Goal: Task Accomplishment & Management: Complete application form

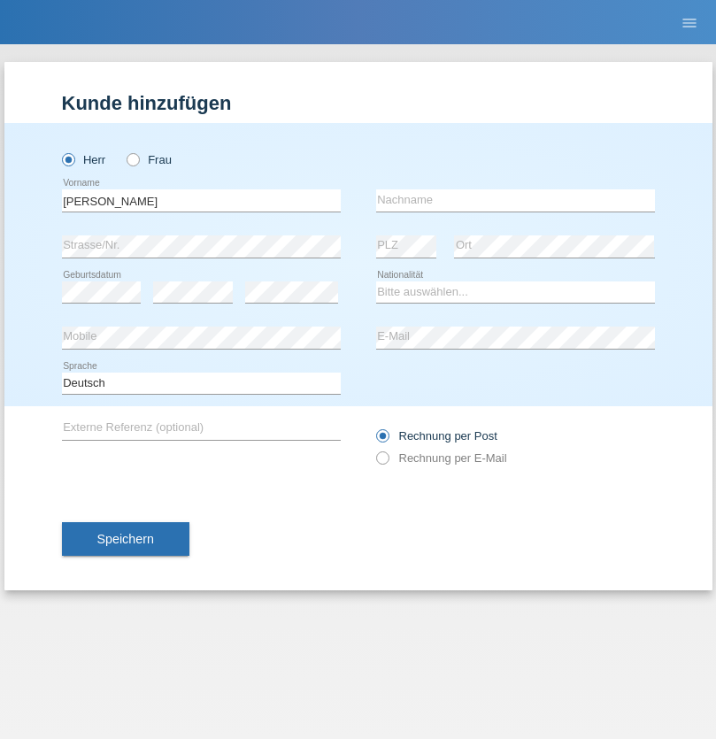
type input "Mohamed"
click at [515, 200] on input "text" at bounding box center [515, 200] width 279 height 22
type input "Mohamed"
select select "SY"
select select "C"
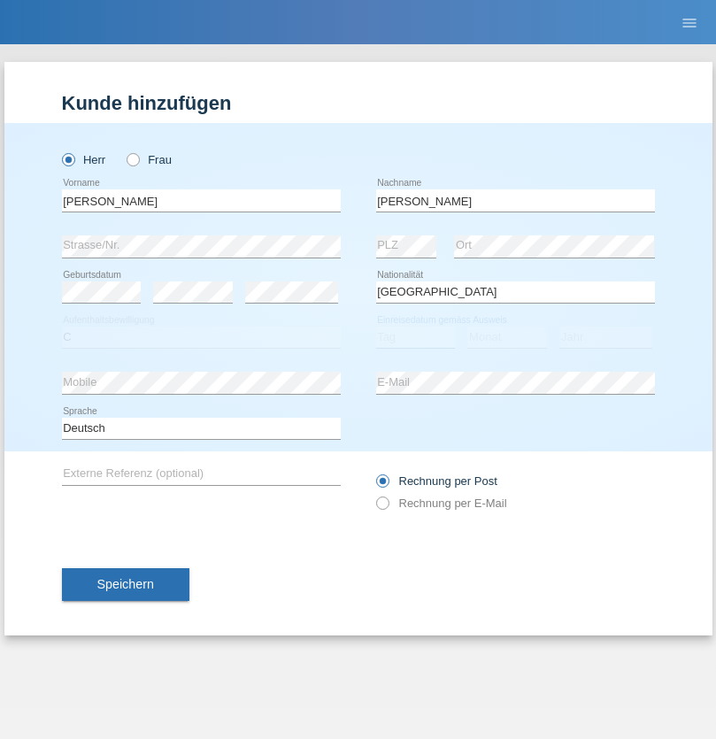
select select "21"
select select "12"
select select "2013"
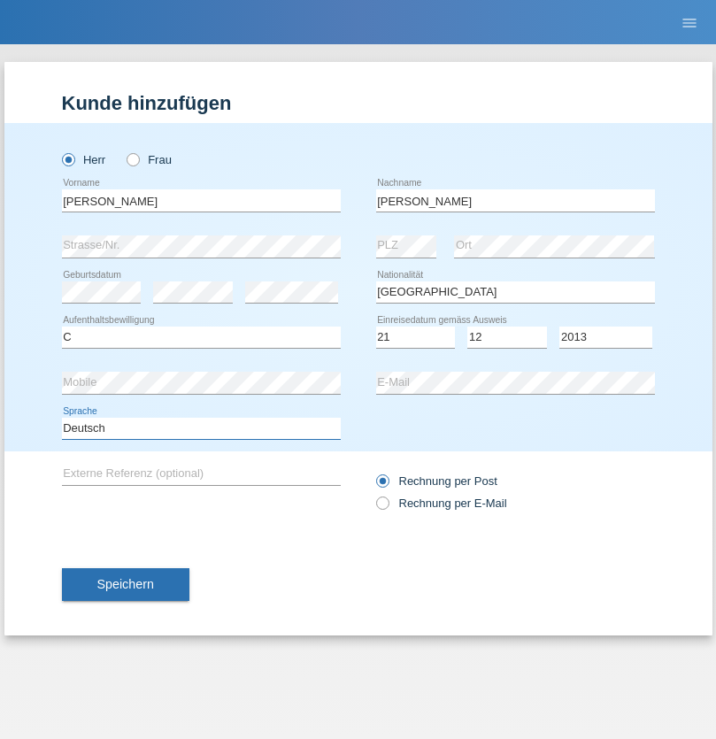
select select "en"
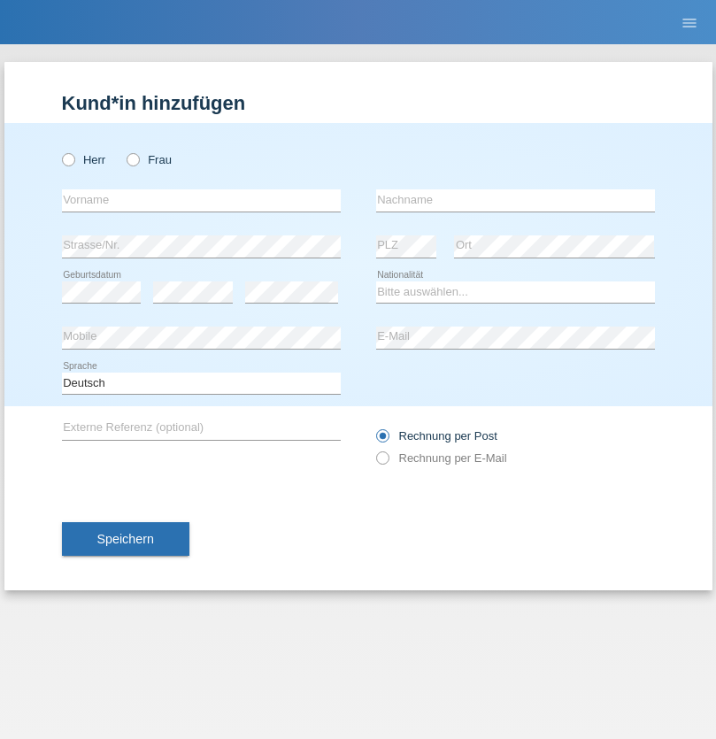
radio input "true"
click at [201, 200] on input "text" at bounding box center [201, 200] width 279 height 22
type input "David"
click at [515, 200] on input "text" at bounding box center [515, 200] width 279 height 22
type input "Senn"
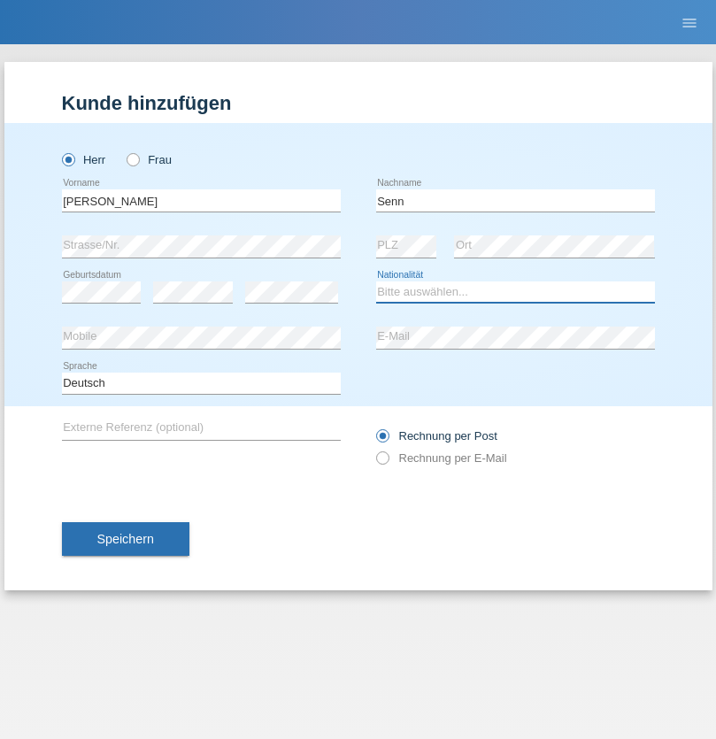
select select "CH"
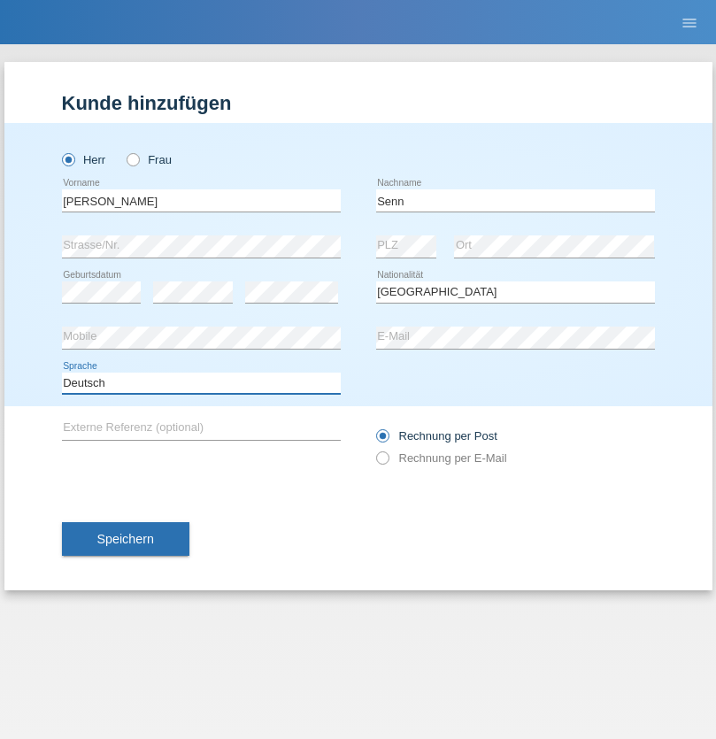
select select "en"
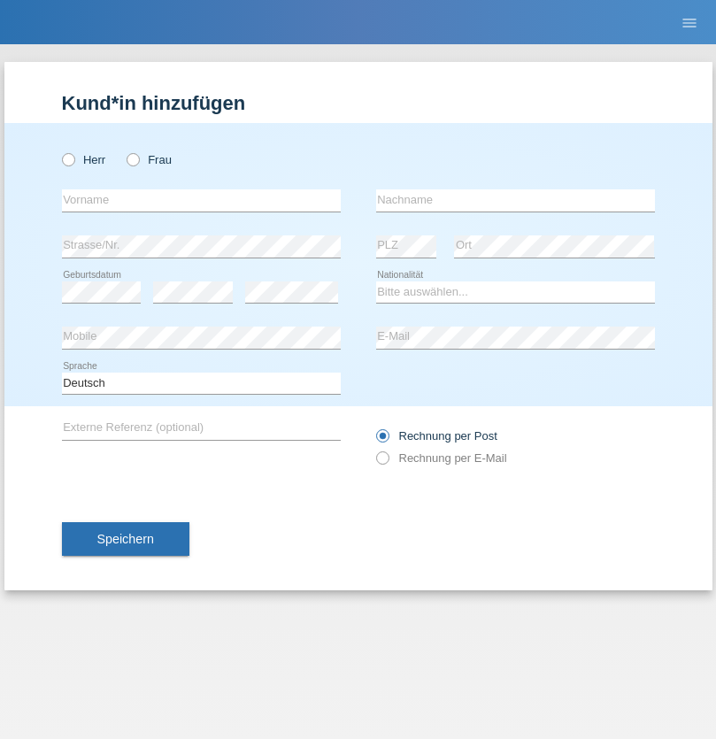
radio input "true"
click at [201, 200] on input "text" at bounding box center [201, 200] width 279 height 22
type input "Andy"
click at [515, 200] on input "text" at bounding box center [515, 200] width 279 height 22
type input "Priestley"
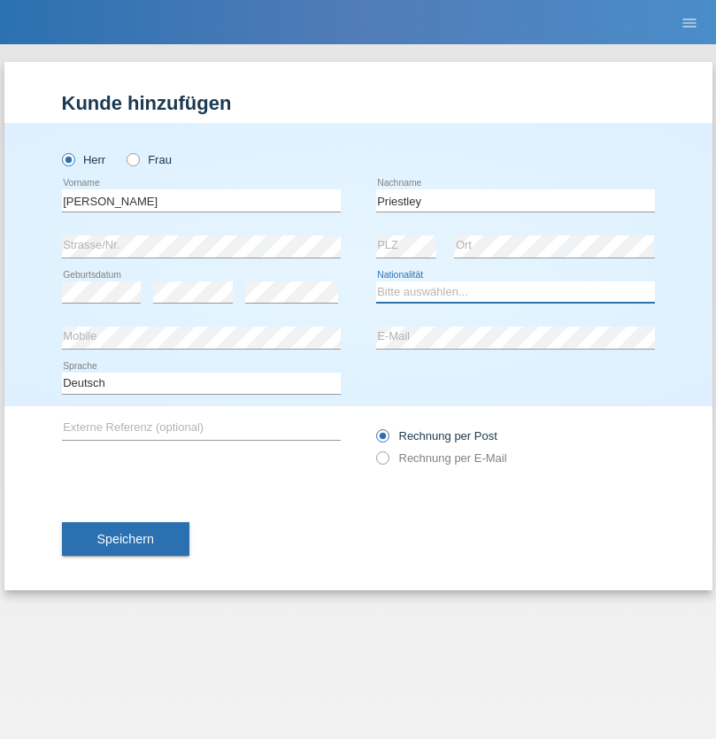
select select "CH"
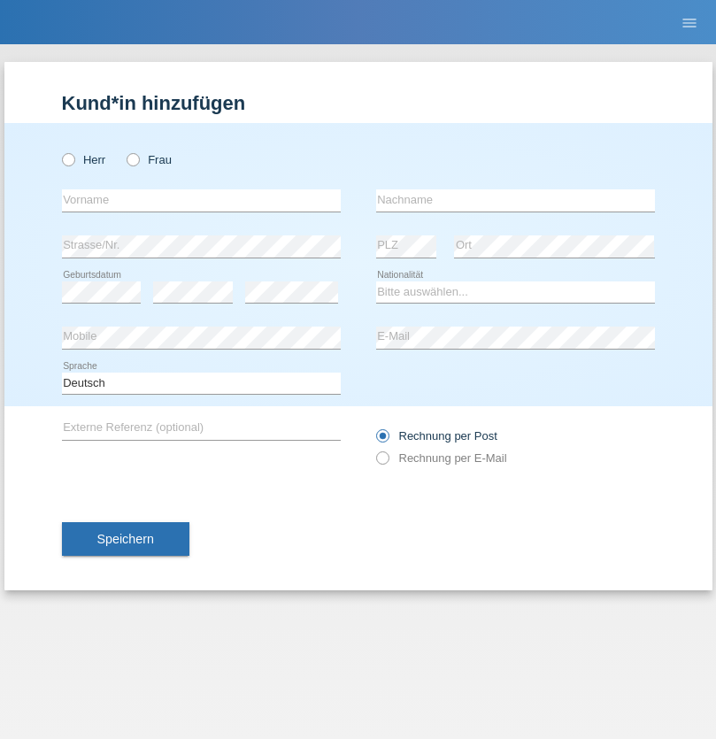
radio input "true"
click at [201, 200] on input "text" at bounding box center [201, 200] width 279 height 22
type input "Patrícia"
click at [515, 200] on input "text" at bounding box center [515, 200] width 279 height 22
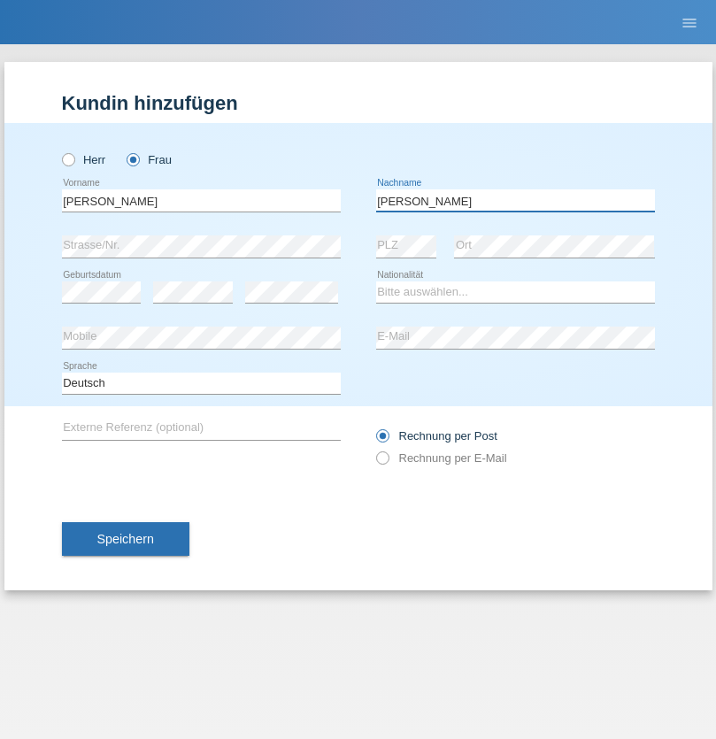
type input "Faustino"
select select "PT"
select select "C"
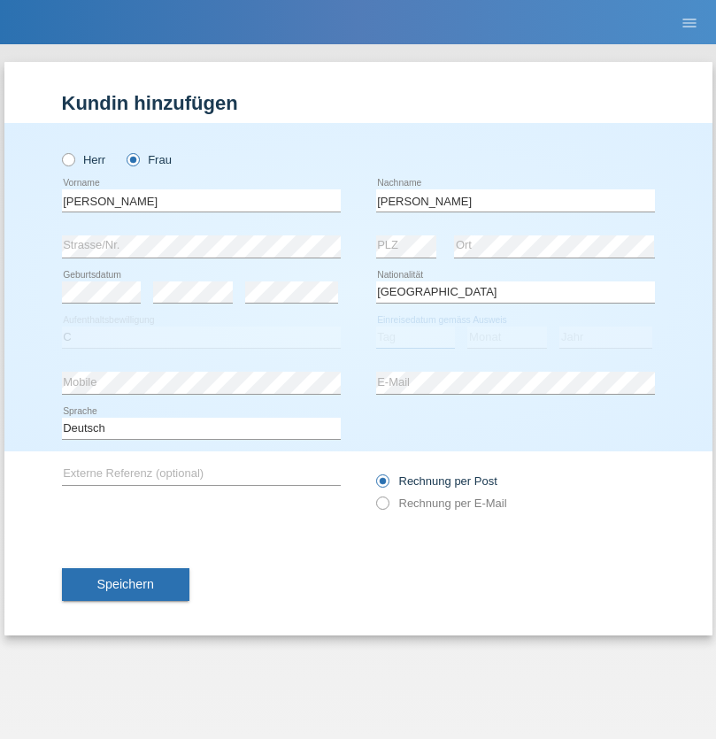
select select "01"
select select "04"
select select "1999"
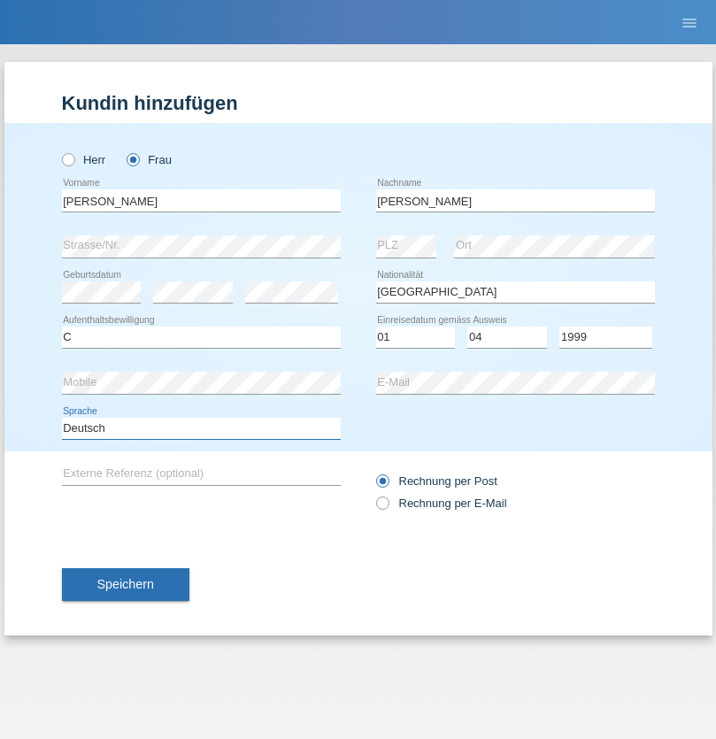
select select "en"
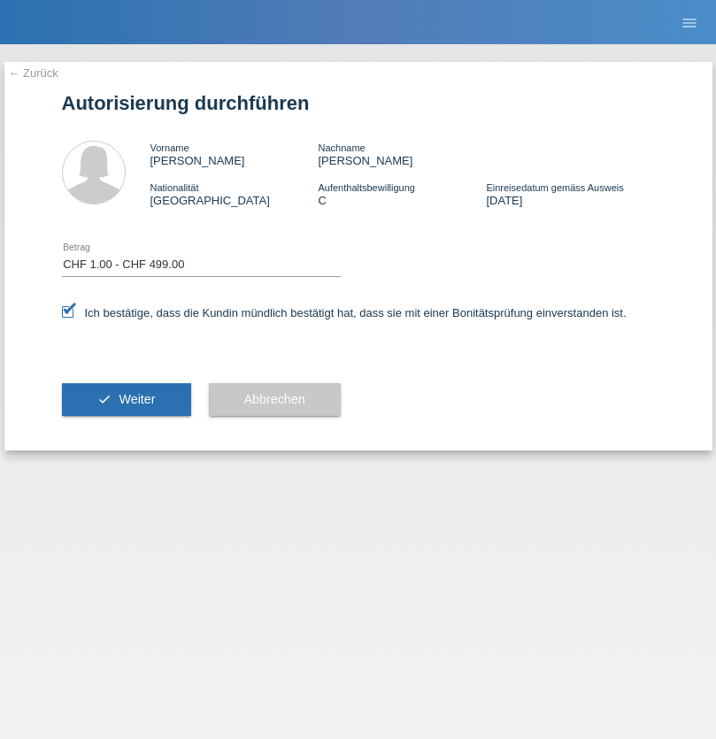
select select "1"
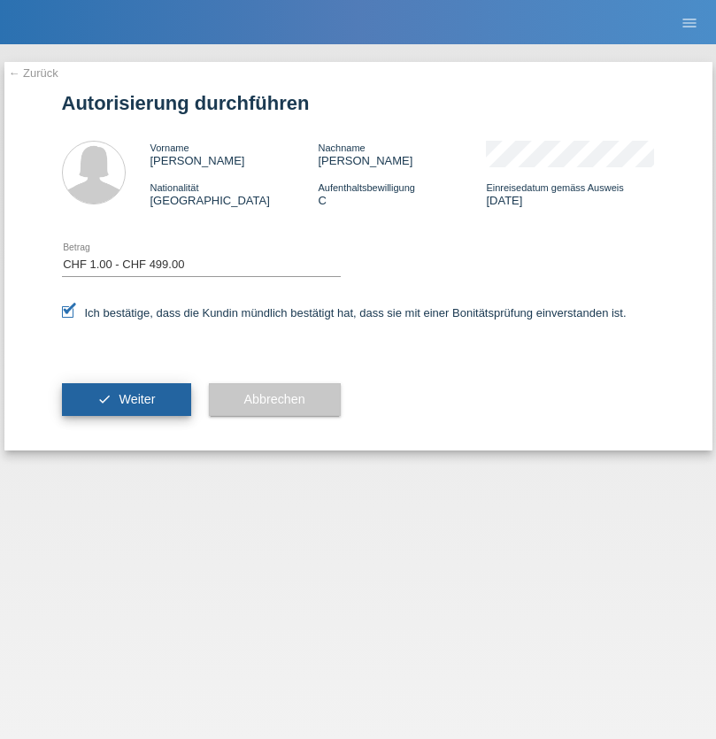
click at [126, 399] on span "Weiter" at bounding box center [137, 399] width 36 height 14
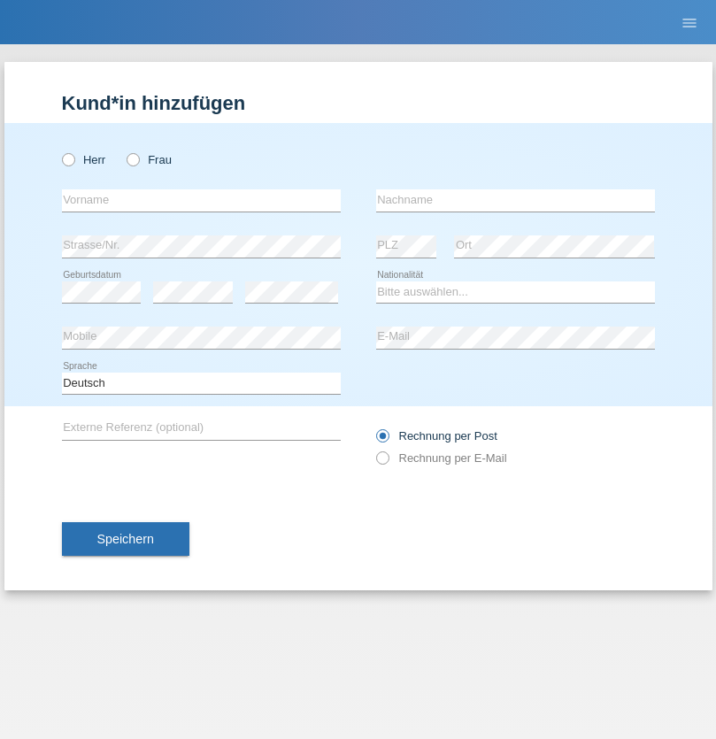
radio input "true"
click at [201, 200] on input "text" at bounding box center [201, 200] width 279 height 22
type input "firat"
click at [515, 200] on input "text" at bounding box center [515, 200] width 279 height 22
type input "kara"
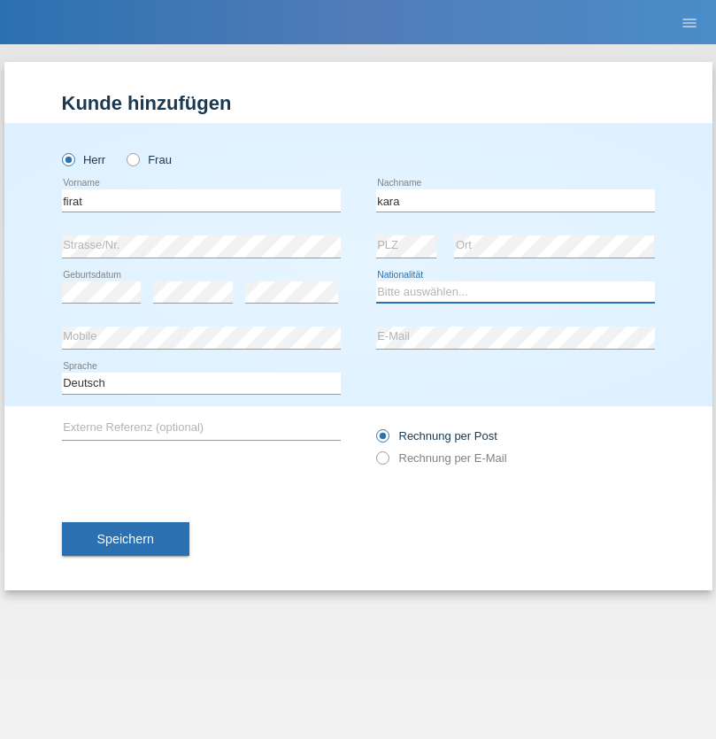
select select "CH"
radio input "true"
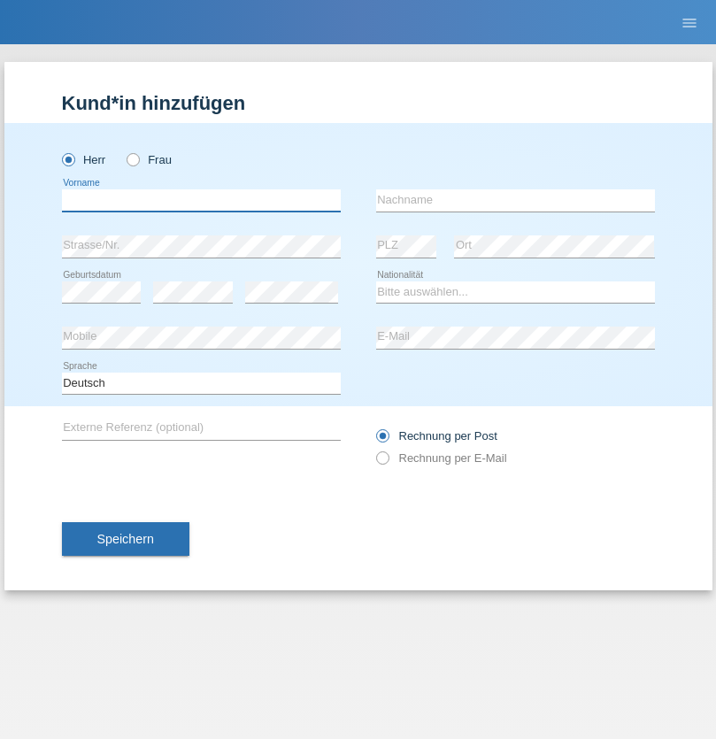
click at [201, 200] on input "text" at bounding box center [201, 200] width 279 height 22
type input "Francesco"
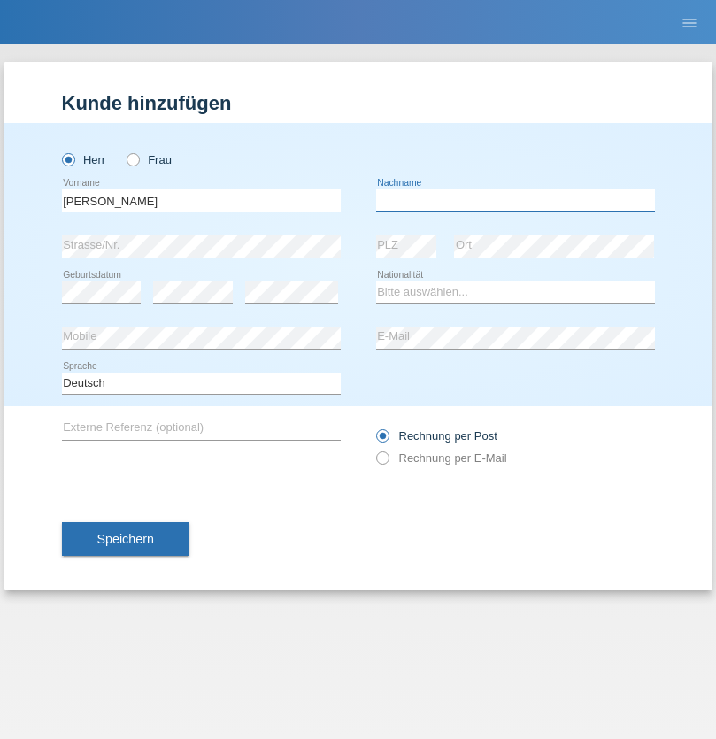
click at [515, 200] on input "text" at bounding box center [515, 200] width 279 height 22
type input "Fortugno"
select select "IT"
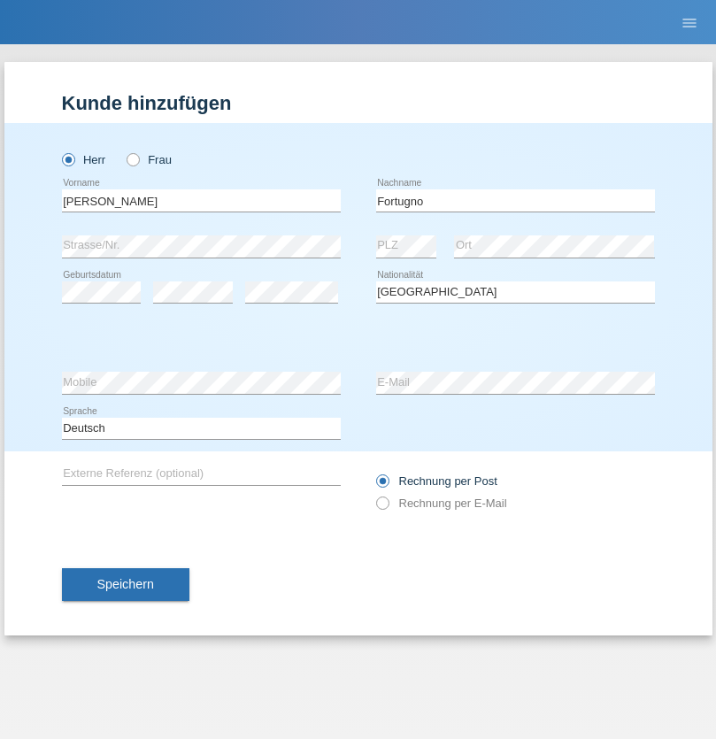
select select "C"
select select "09"
select select "08"
select select "2006"
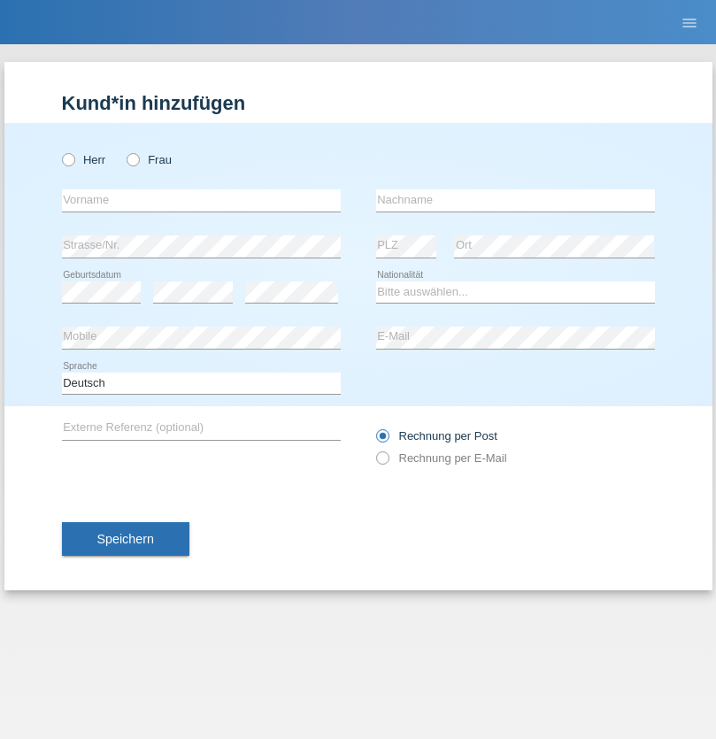
radio input "true"
click at [201, 200] on input "text" at bounding box center [201, 200] width 279 height 22
type input "Farkash"
click at [515, 200] on input "text" at bounding box center [515, 200] width 279 height 22
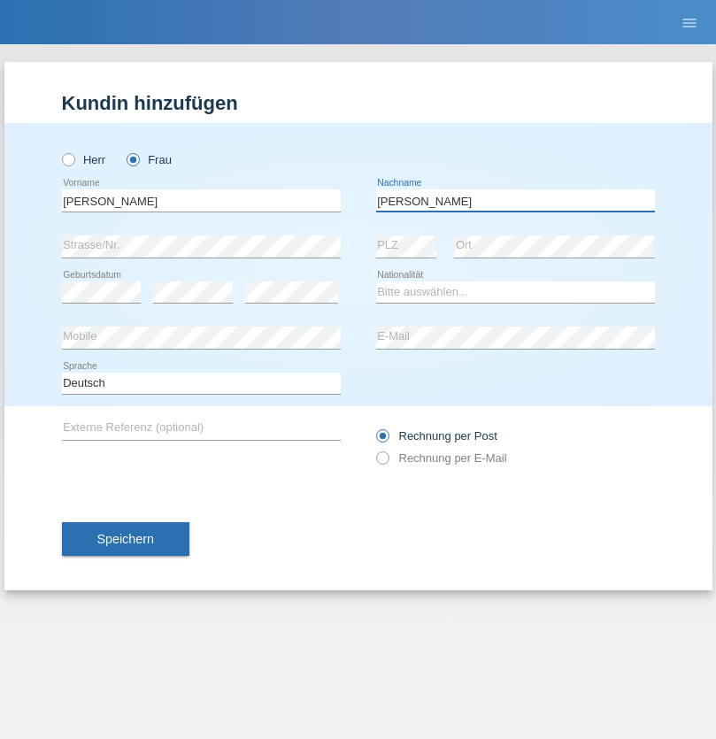
type input "Yolana"
select select "UA"
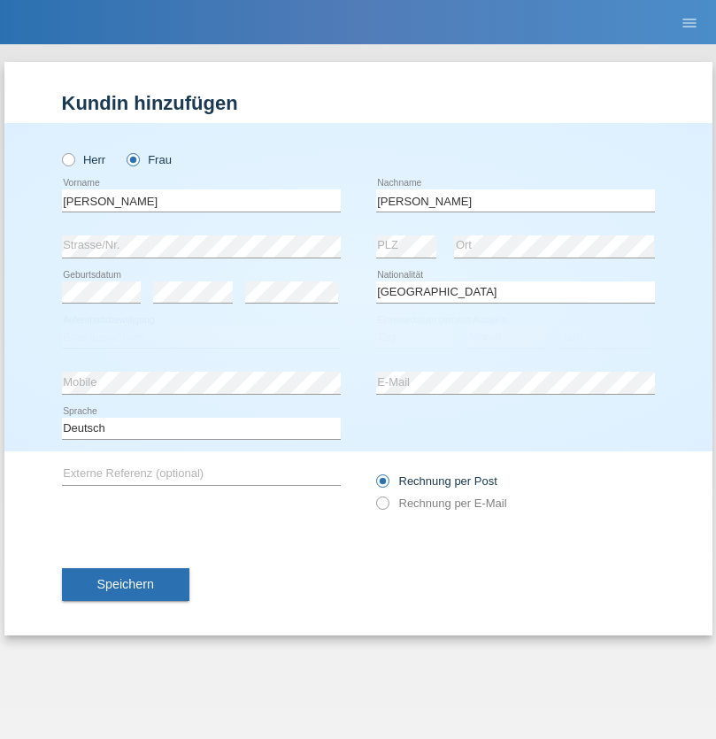
select select "C"
select select "23"
select select "10"
select select "2021"
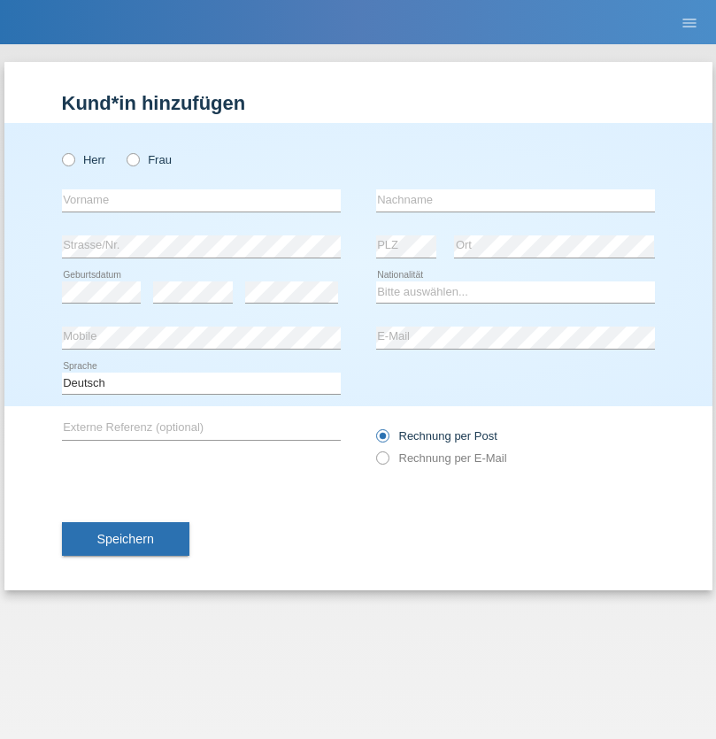
radio input "true"
click at [201, 200] on input "text" at bounding box center [201, 200] width 279 height 22
type input "Nuria"
click at [515, 200] on input "text" at bounding box center [515, 200] width 279 height 22
type input "D'Antino"
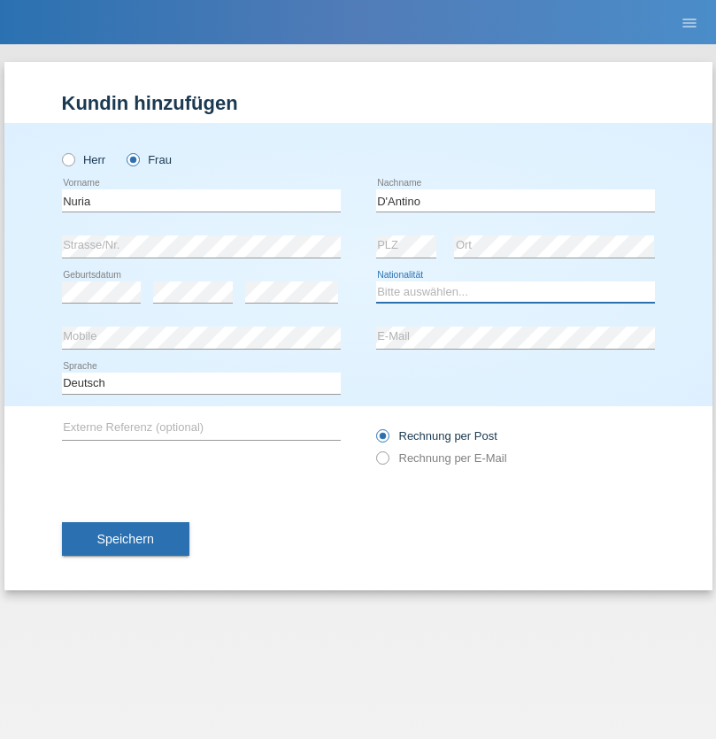
select select "CH"
